Goal: Information Seeking & Learning: Check status

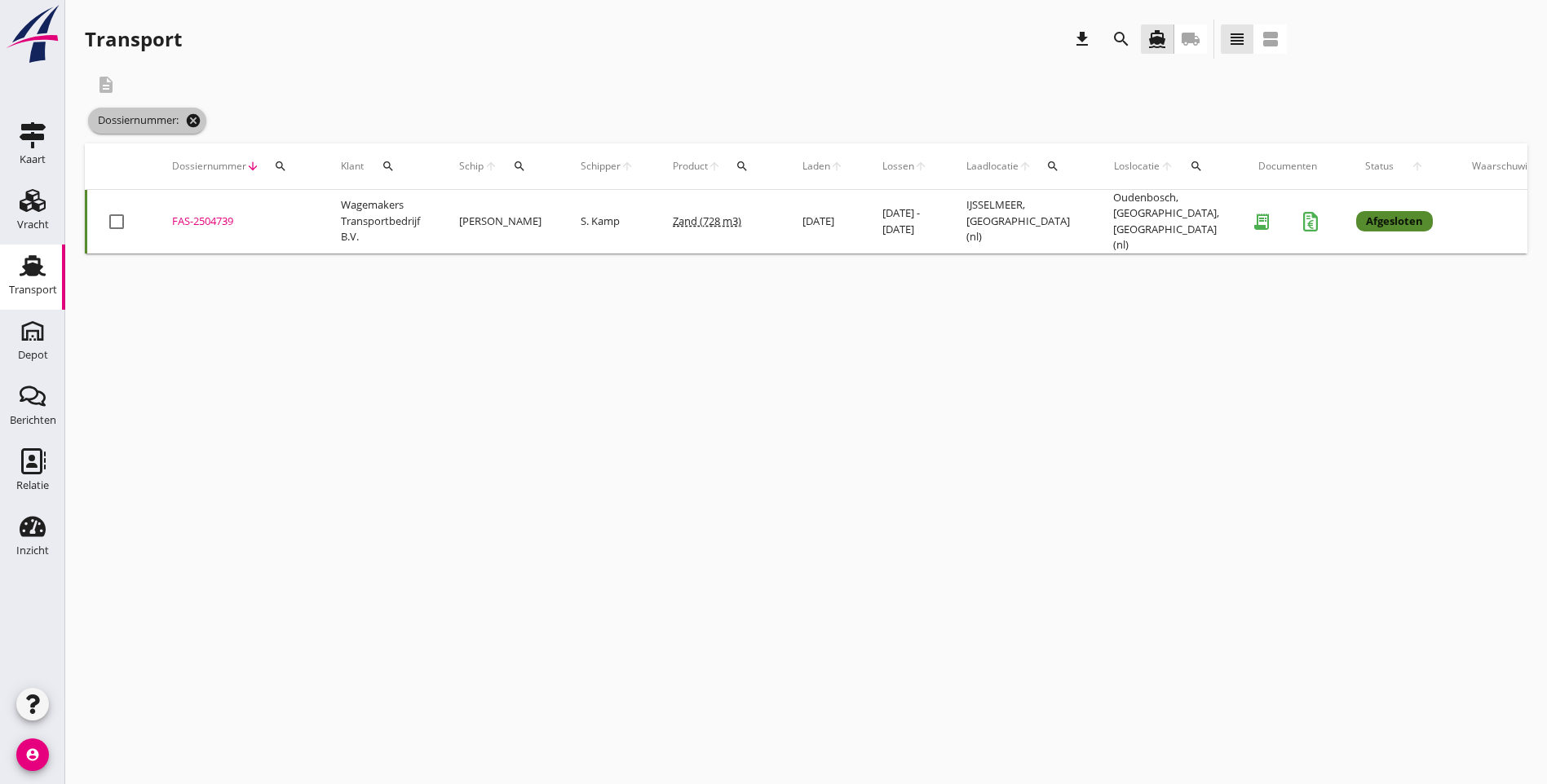
click at [191, 119] on icon "cancel" at bounding box center [193, 120] width 17 height 17
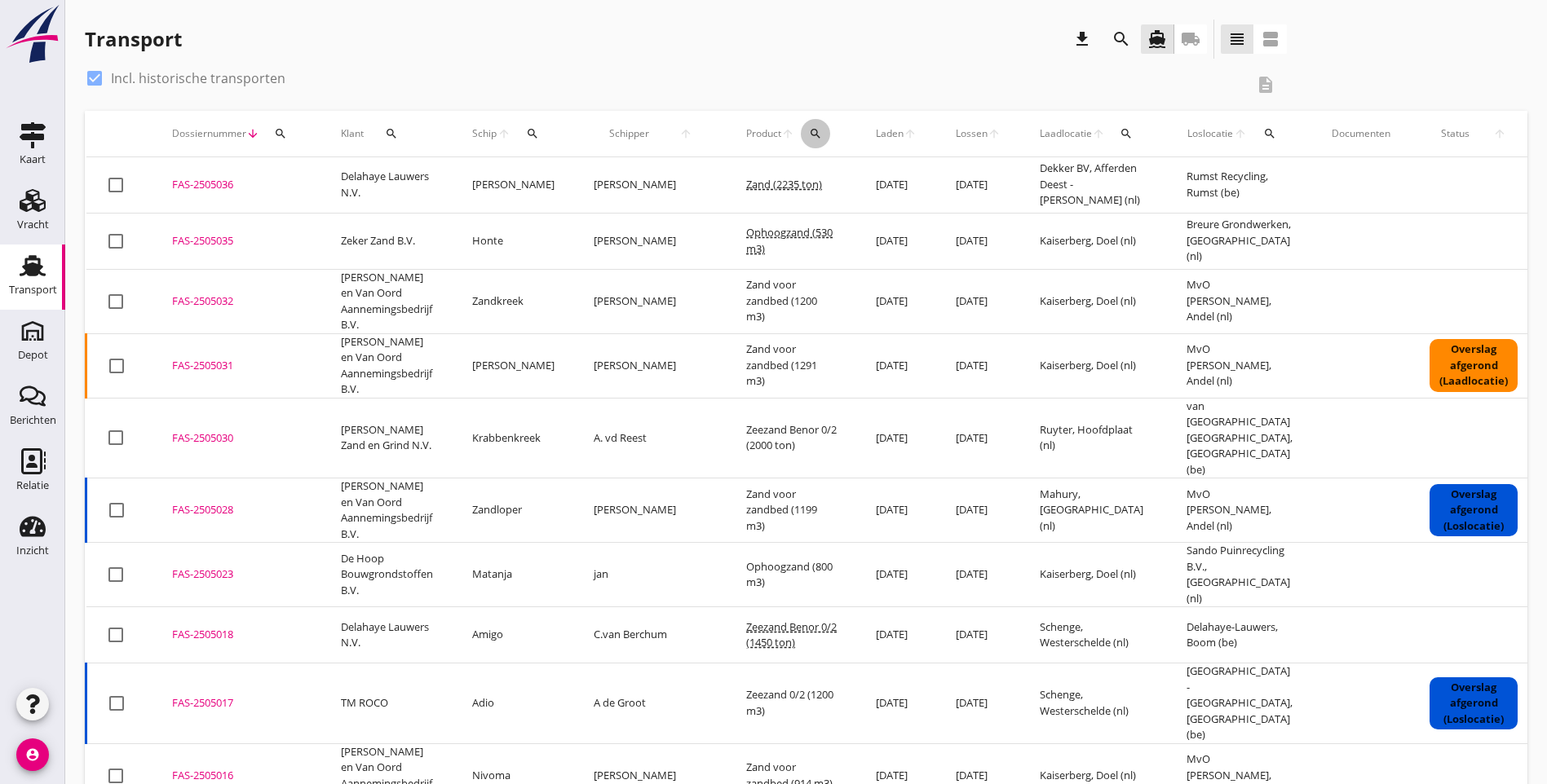
click at [809, 129] on icon "search" at bounding box center [815, 133] width 13 height 13
click at [797, 186] on input "Zoeken op product..." at bounding box center [835, 181] width 170 height 26
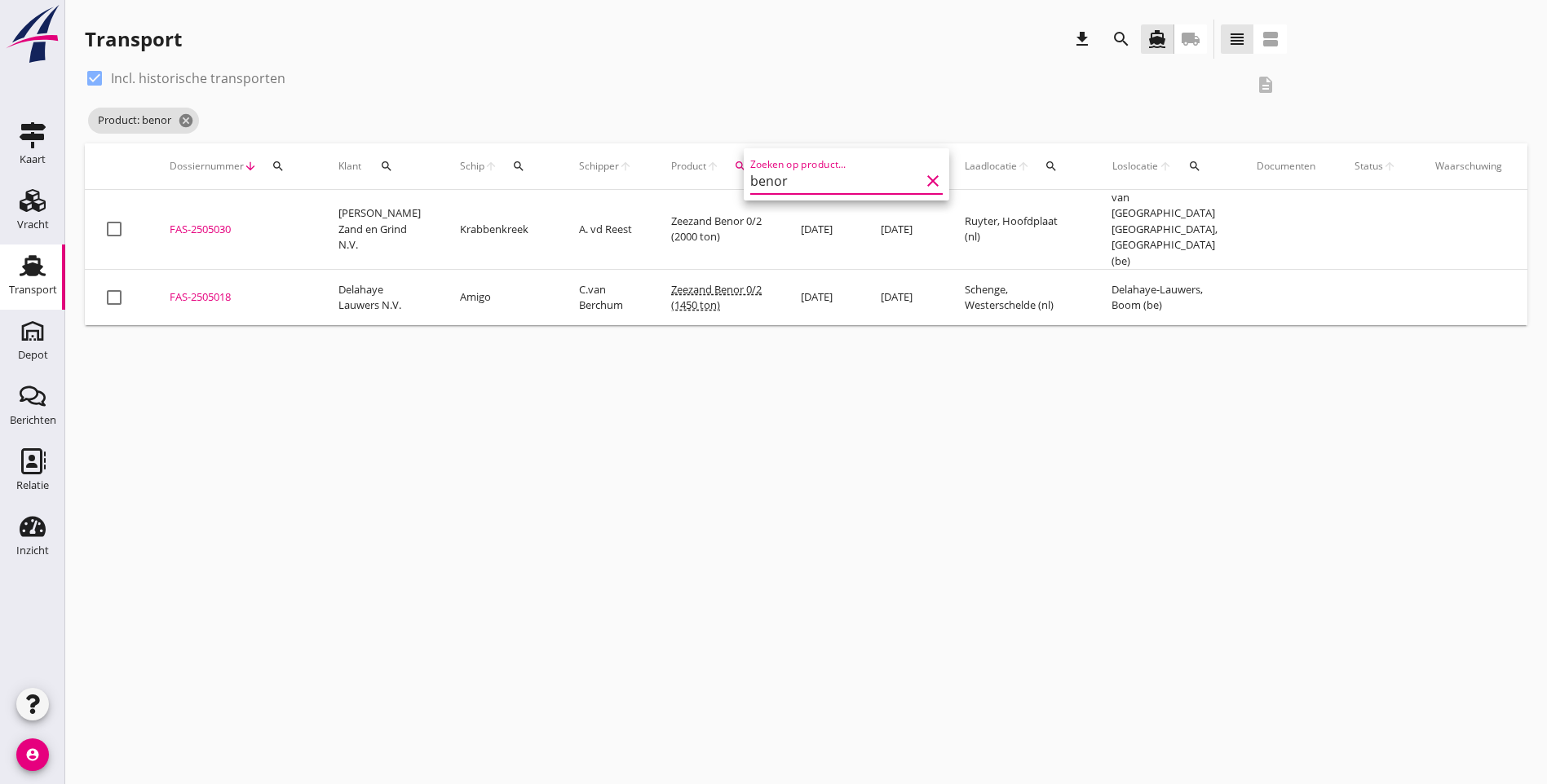
type input "benor"
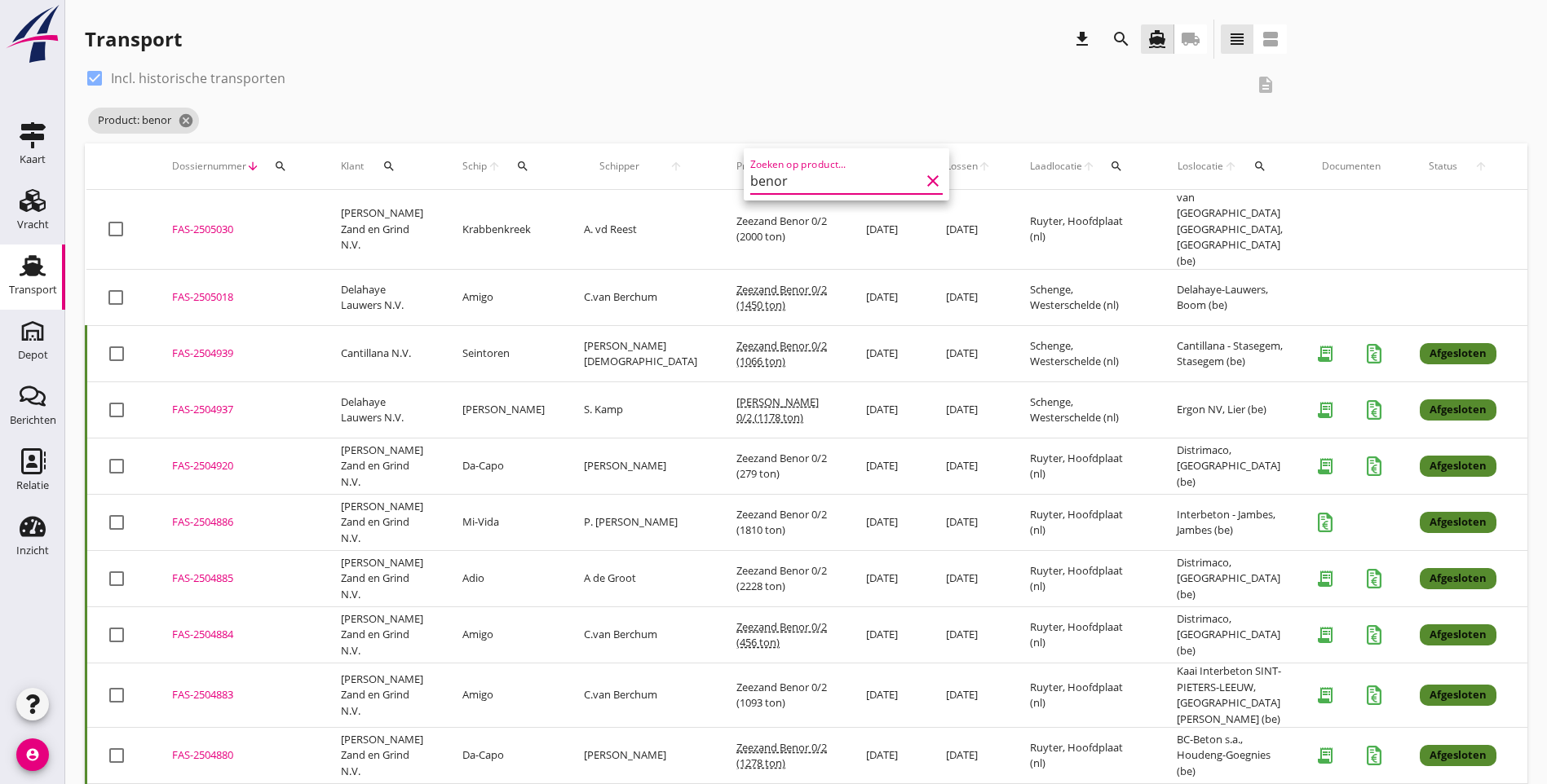
click at [682, 127] on div "Product: benor cancel" at bounding box center [685, 120] width 1202 height 33
click at [187, 120] on icon "cancel" at bounding box center [186, 120] width 17 height 17
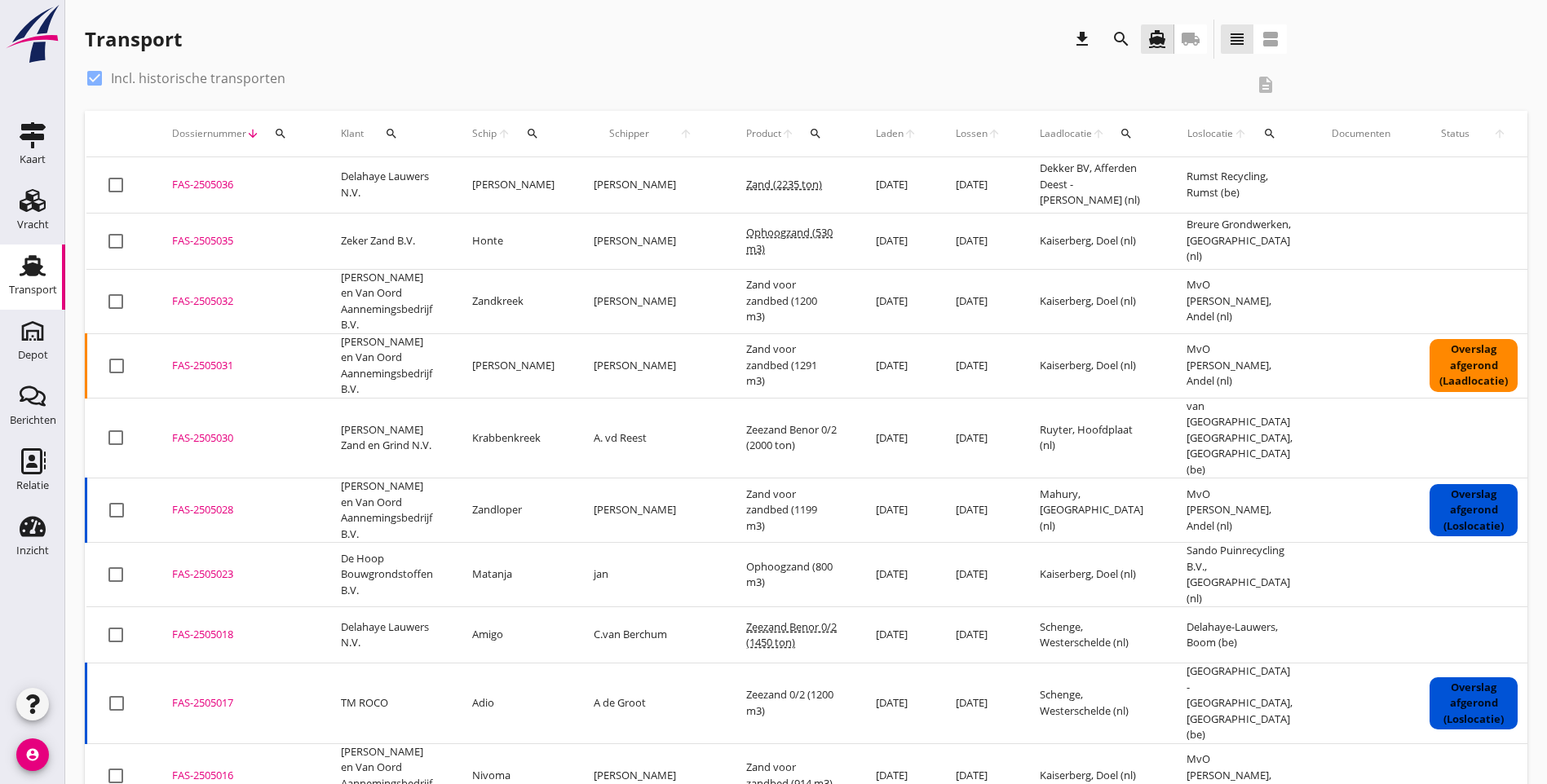
drag, startPoint x: 1249, startPoint y: 385, endPoint x: 161, endPoint y: 252, distance: 1096.1
click at [161, 252] on tbody "check_box_outline_blank FAS-2505036 upload_file Drop hier uw bestand om het aan…" at bounding box center [914, 788] width 1656 height 1262
copy tbody "FAS-2505035 upload_file Drop hier uw bestand om het aan het dossier toe te voeg…"
click at [1429, 66] on div "check_box Incl. historische transporten description" at bounding box center [806, 87] width 1443 height 46
